Goal: Task Accomplishment & Management: Complete application form

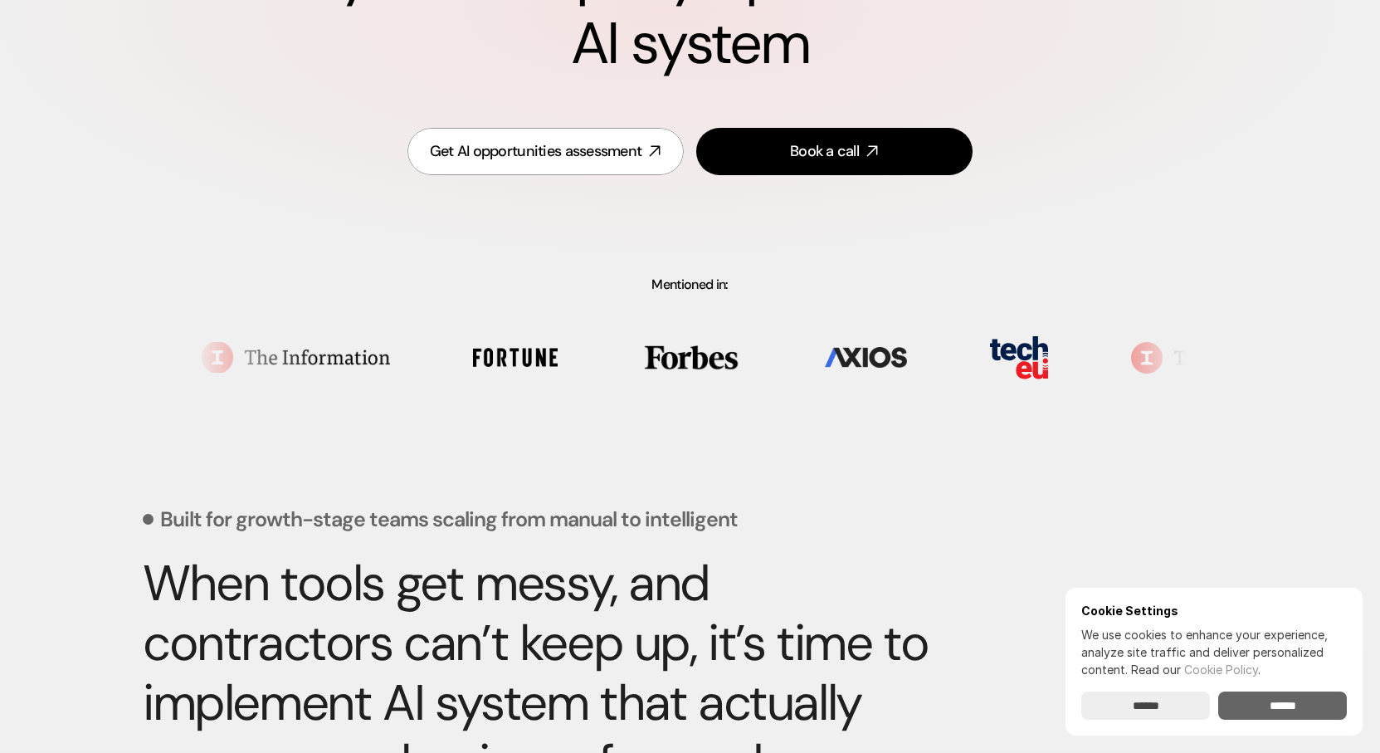
scroll to position [296, 0]
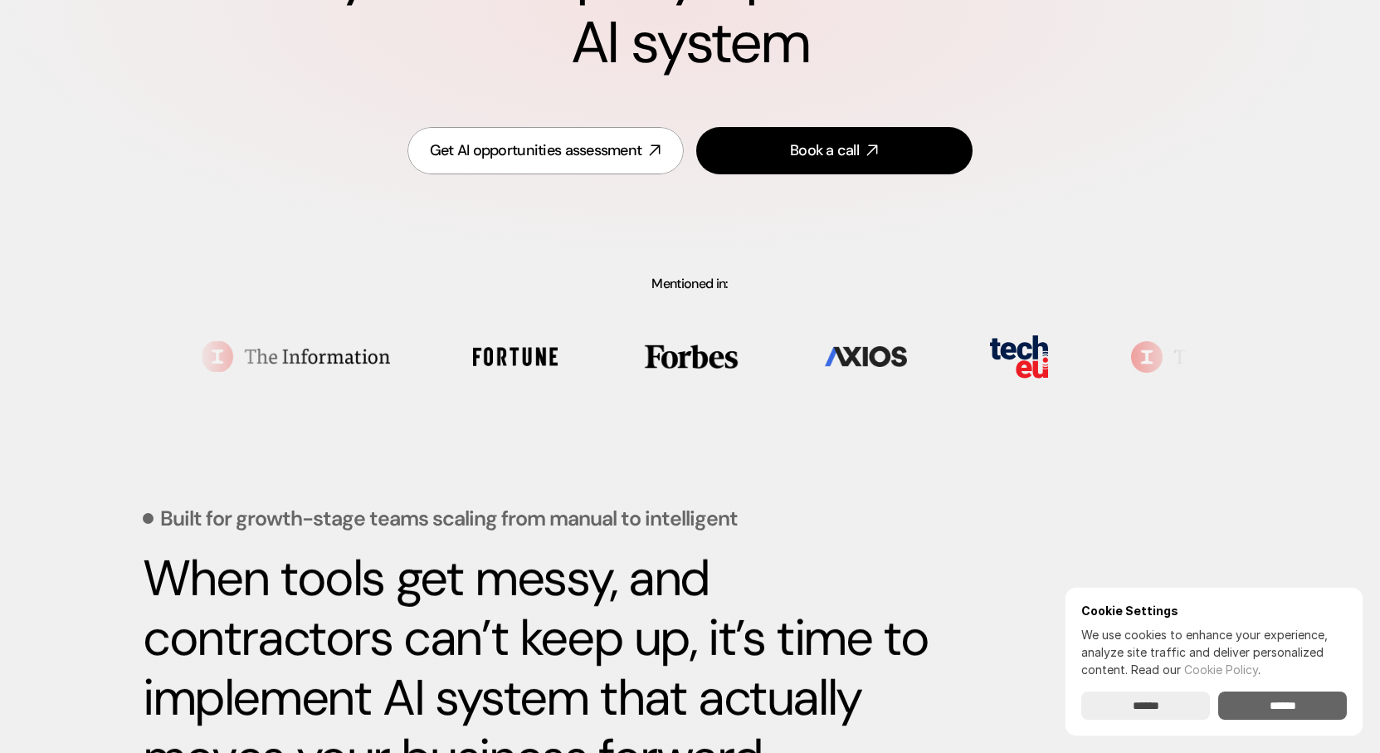
click at [1307, 711] on input "******" at bounding box center [1283, 705] width 129 height 28
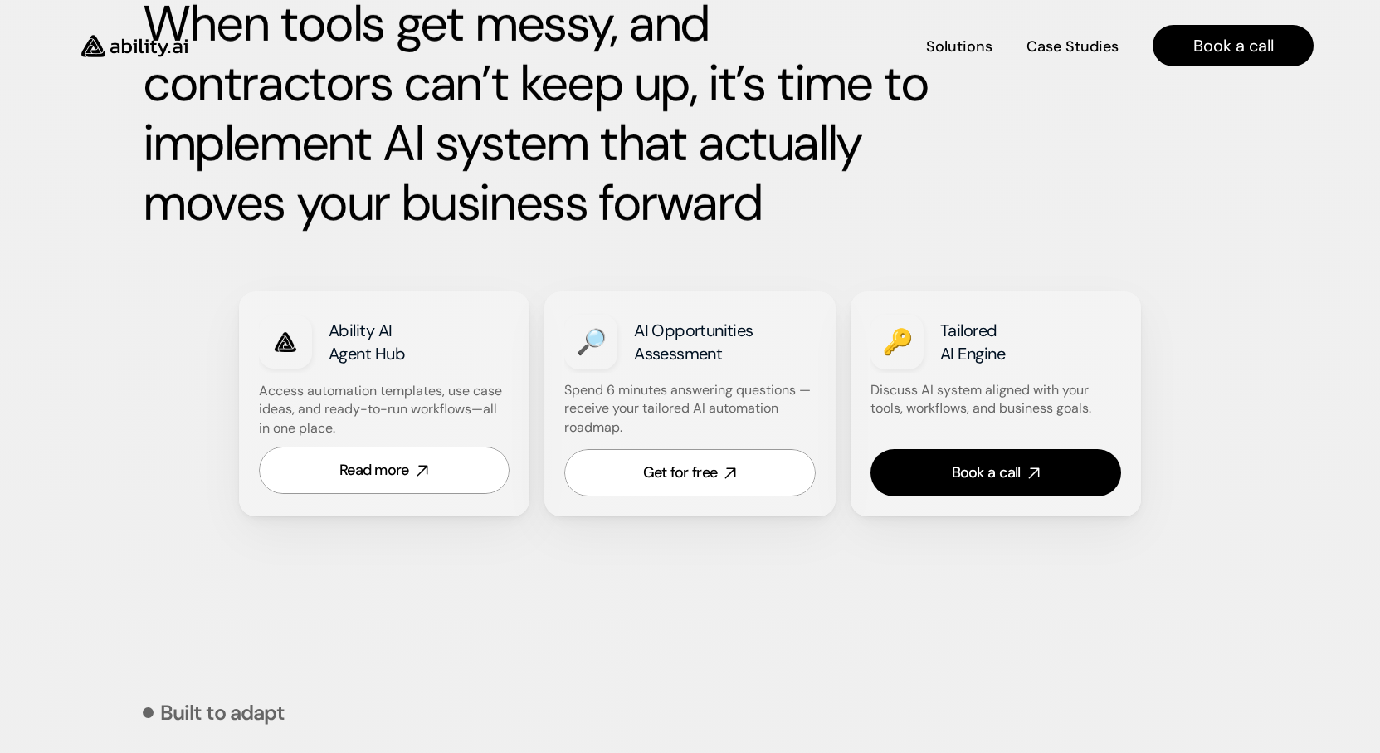
scroll to position [847, 0]
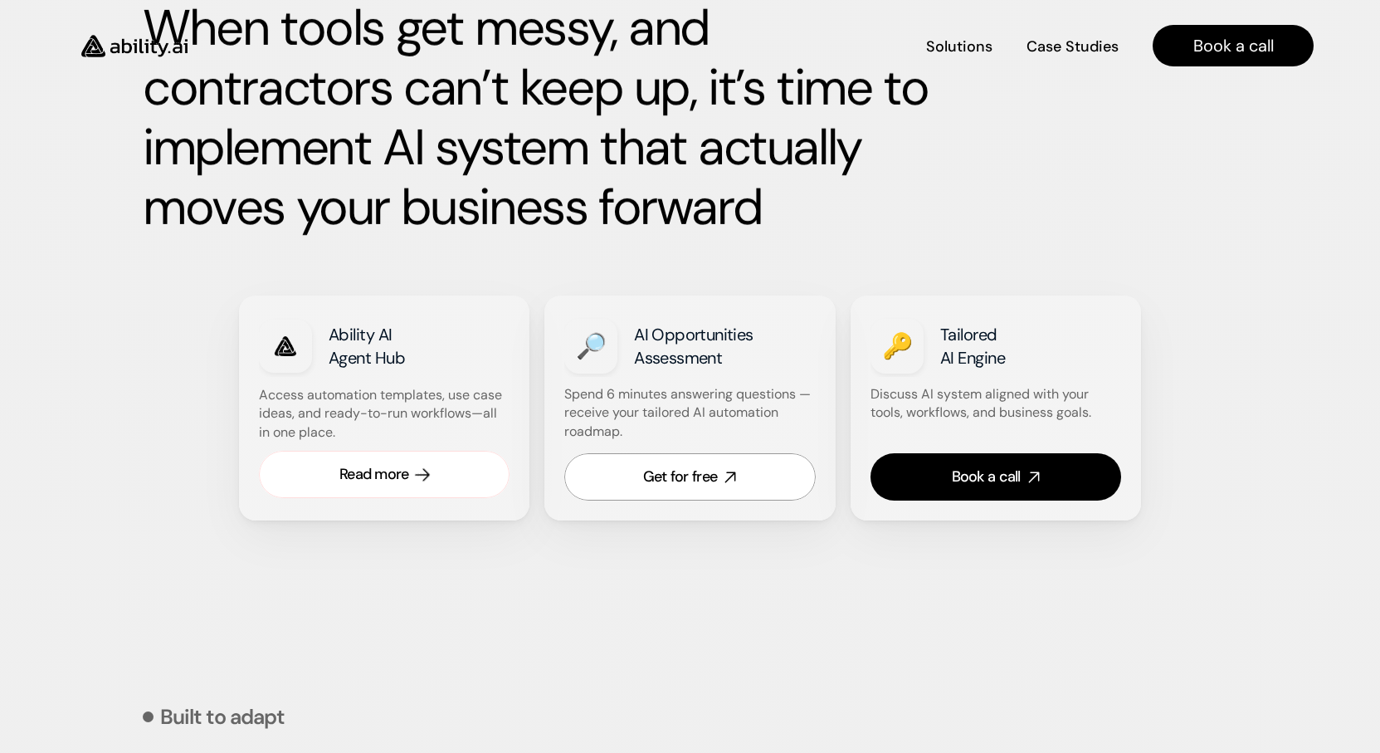
click at [378, 482] on div "Read more" at bounding box center [375, 474] width 70 height 21
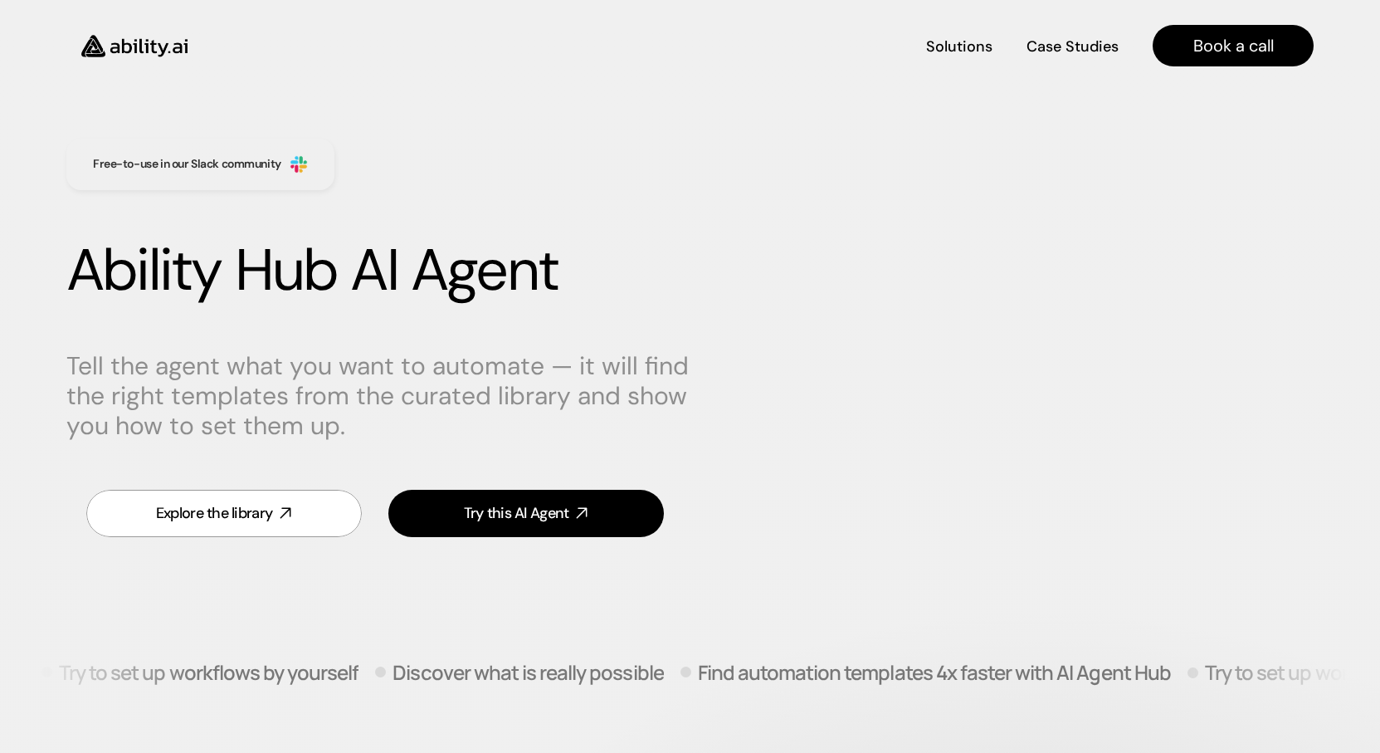
click at [152, 47] on img at bounding box center [134, 46] width 136 height 52
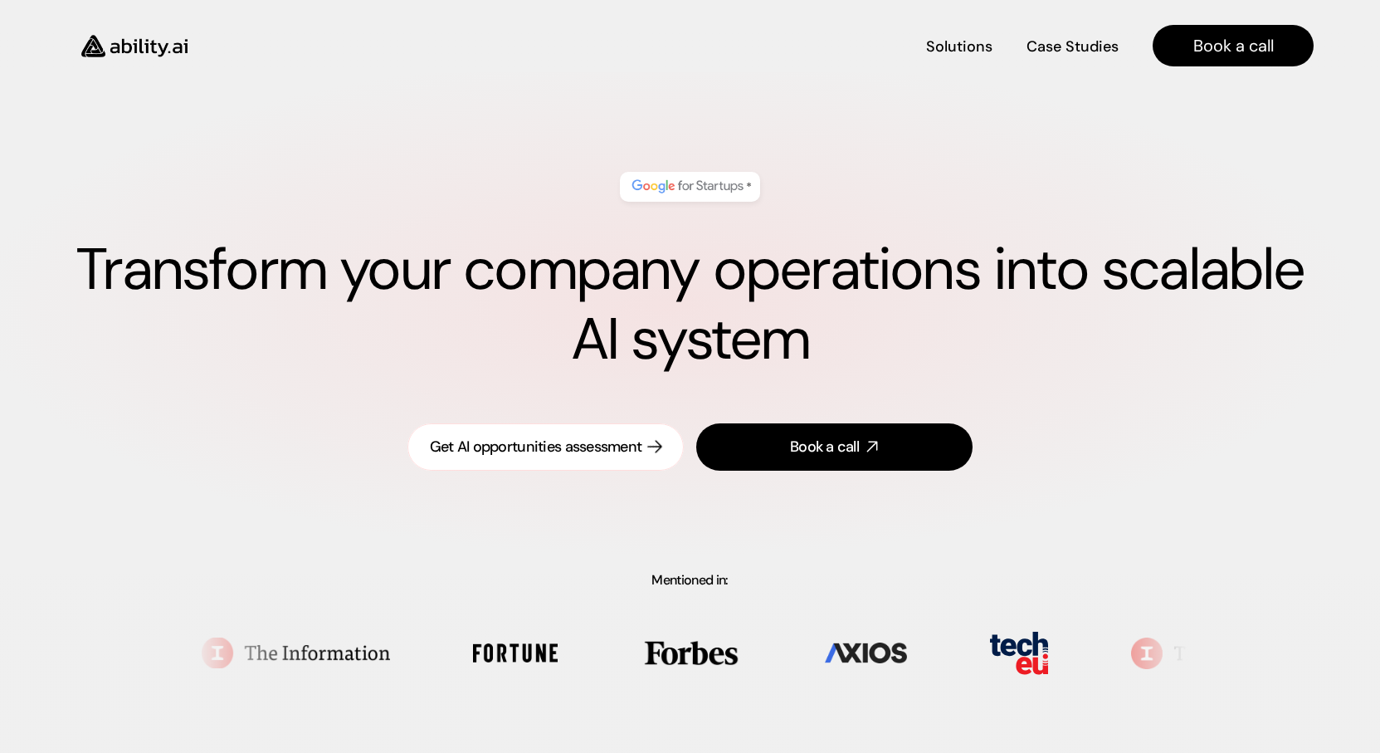
click at [511, 449] on div "Get AI opportunities assessment" at bounding box center [536, 447] width 213 height 21
